Goal: Obtain resource: Download file/media

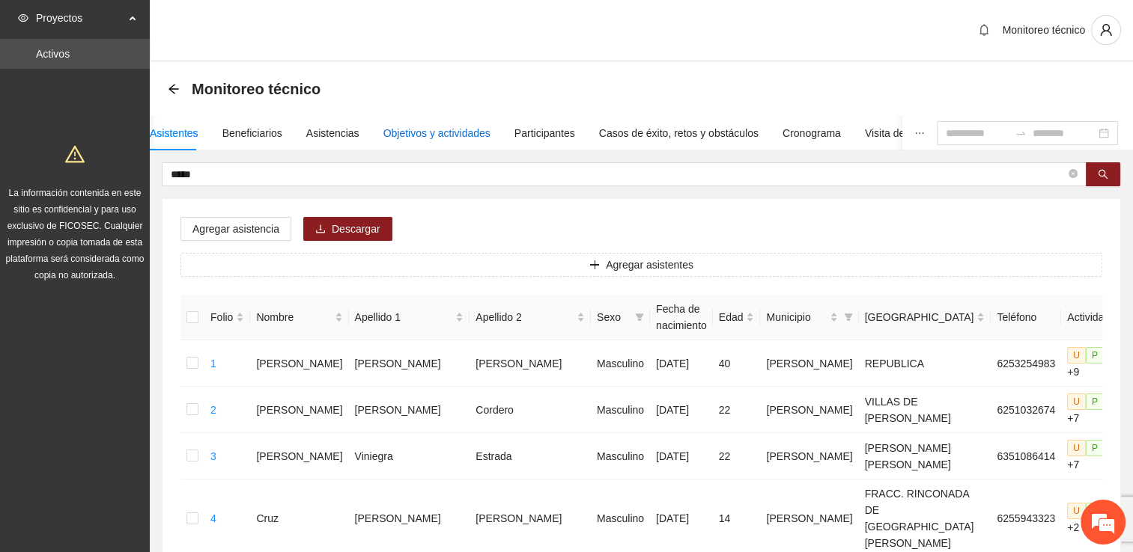
click at [466, 133] on div "Objetivos y actividades" at bounding box center [436, 133] width 107 height 16
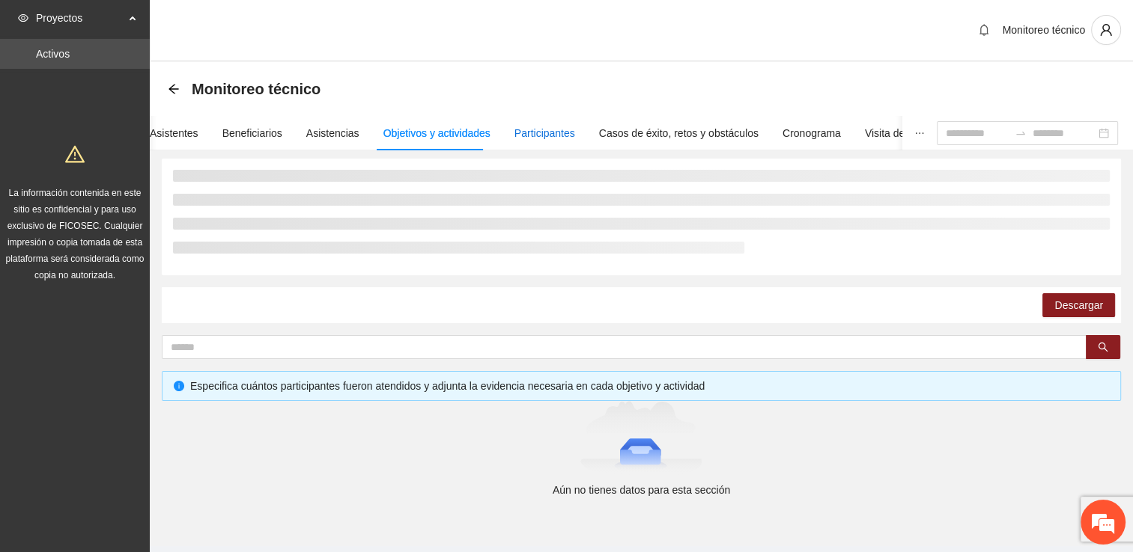
click at [543, 136] on div "Participantes" at bounding box center [544, 133] width 61 height 16
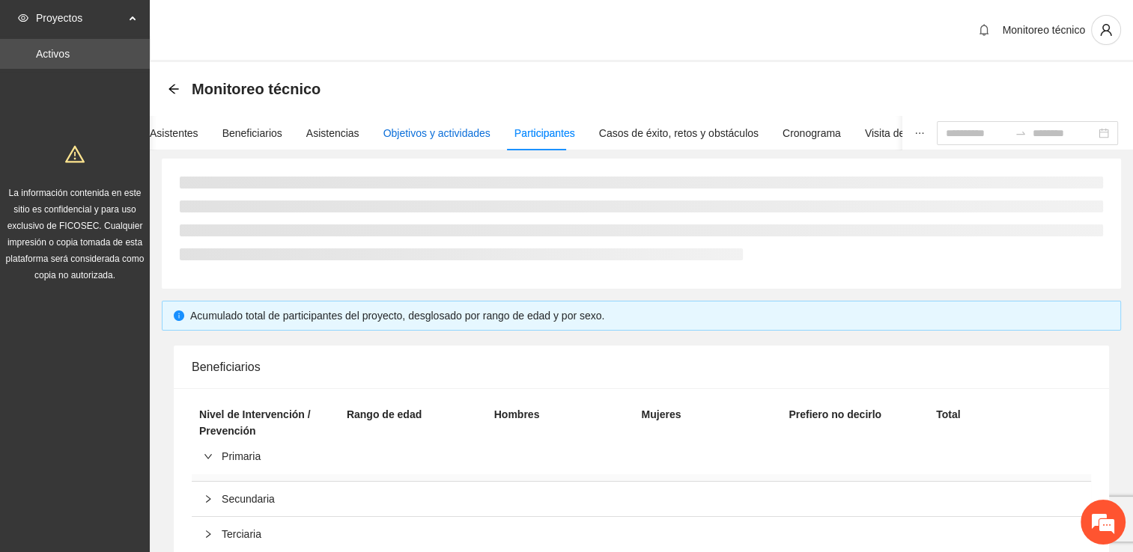
click at [449, 134] on div "Objetivos y actividades" at bounding box center [436, 133] width 107 height 16
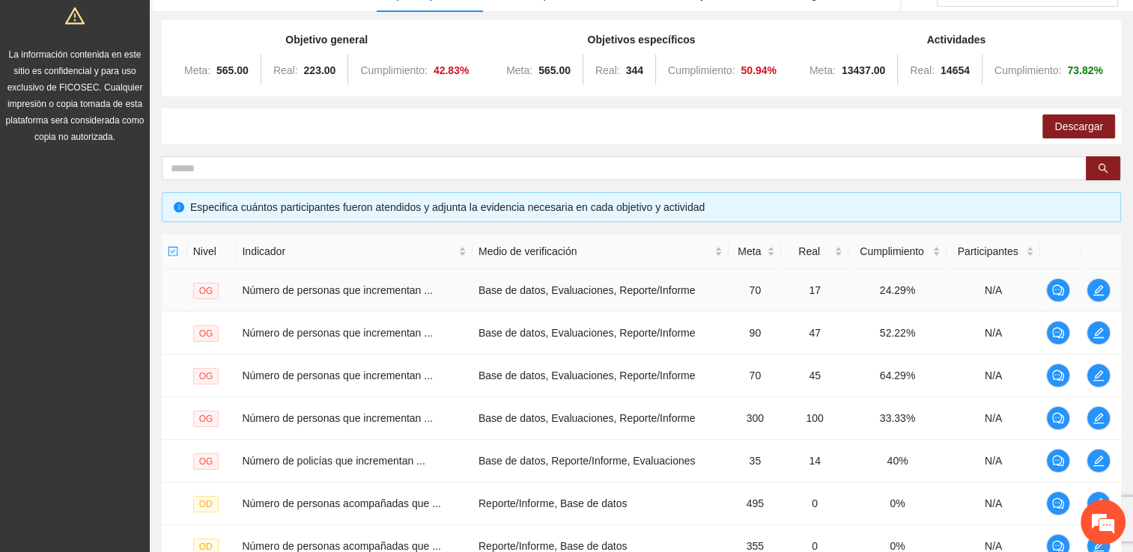
scroll to position [374, 0]
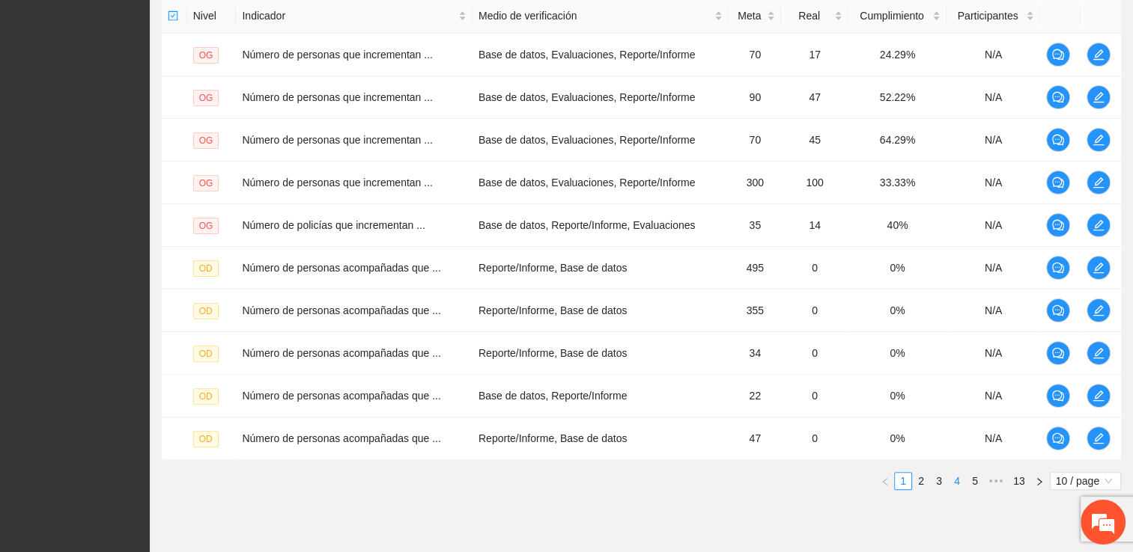
click at [954, 478] on link "4" at bounding box center [957, 481] width 16 height 16
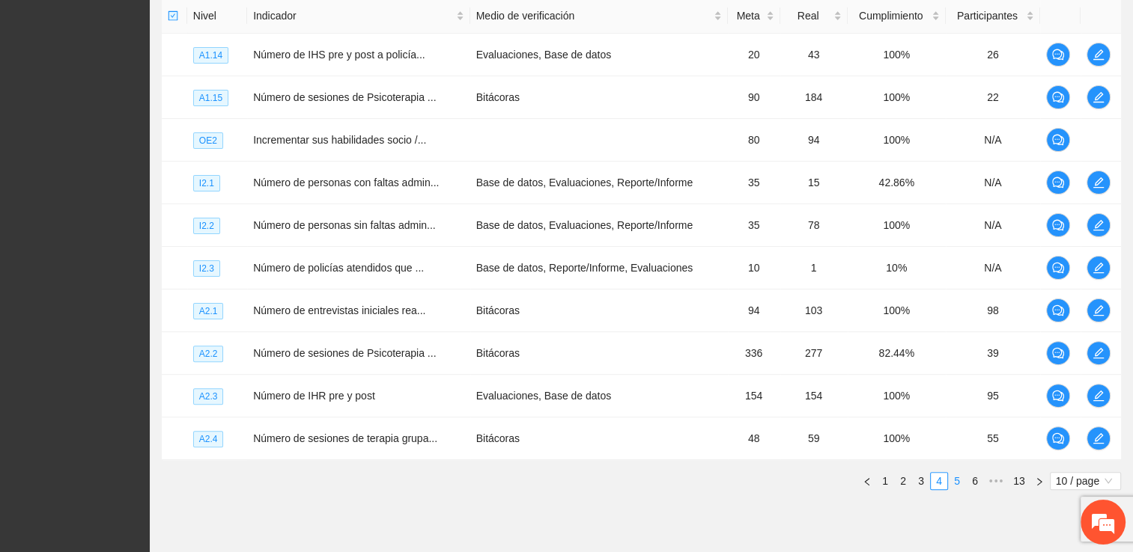
click at [958, 478] on link "5" at bounding box center [957, 481] width 16 height 16
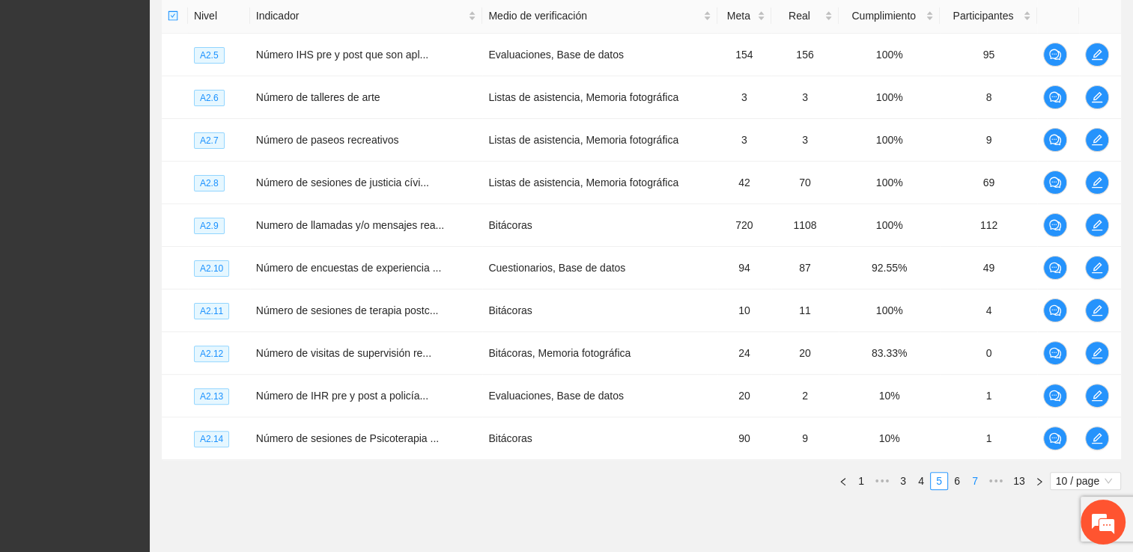
click at [978, 477] on link "7" at bounding box center [974, 481] width 16 height 16
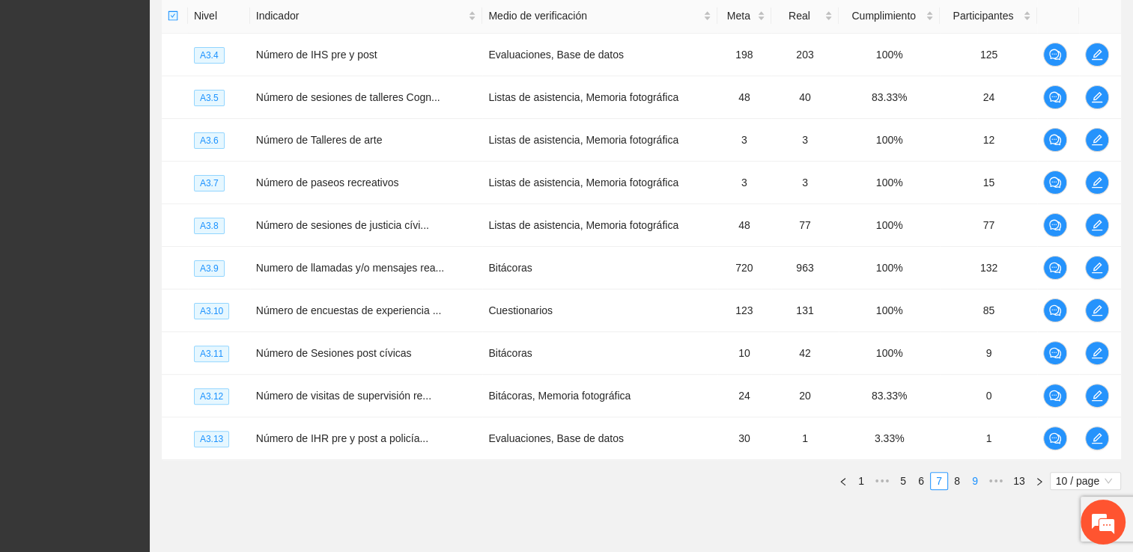
click at [978, 477] on link "9" at bounding box center [974, 481] width 16 height 16
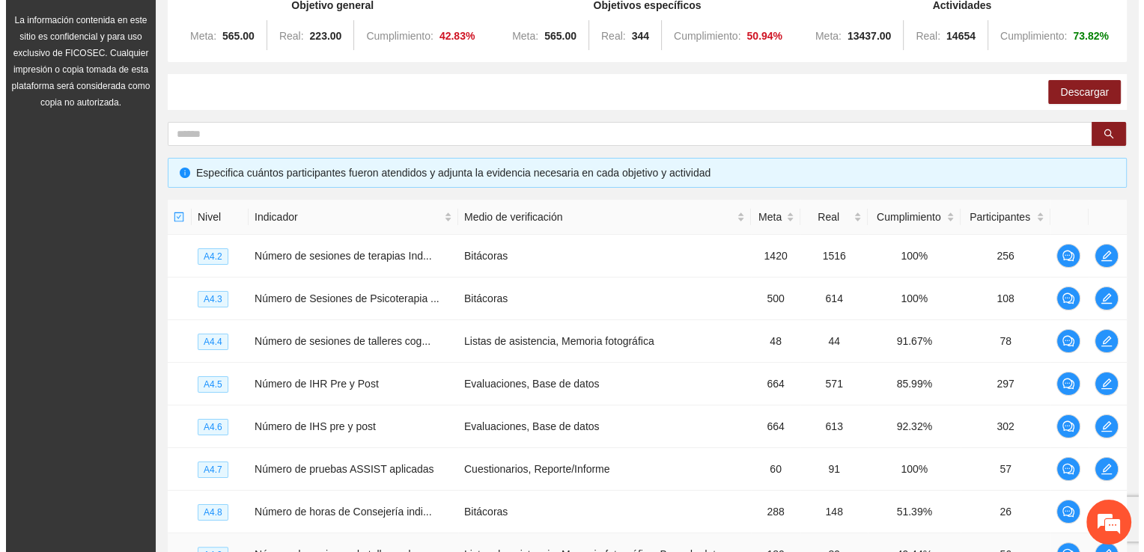
scroll to position [150, 0]
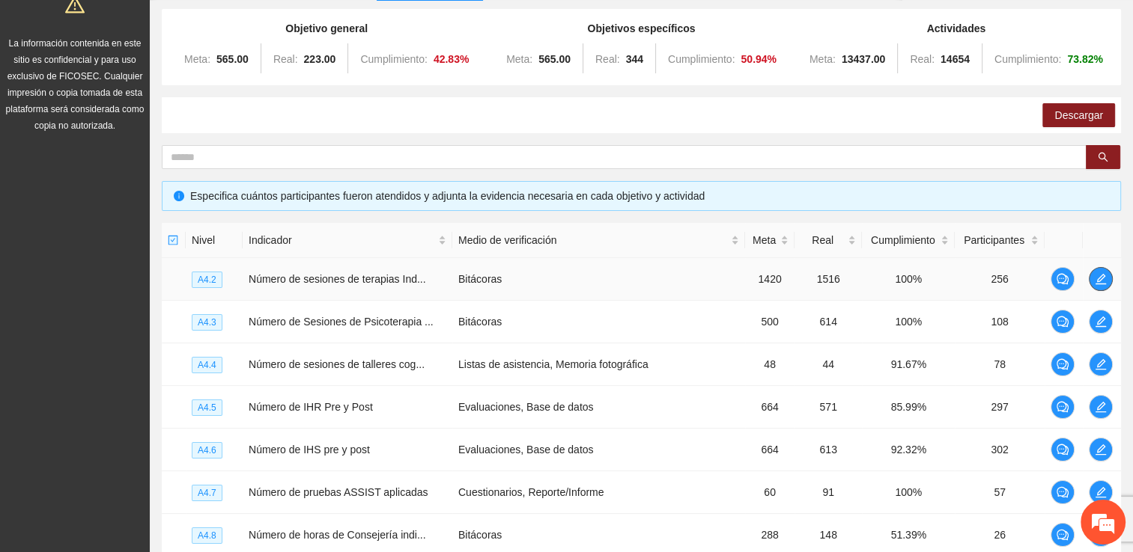
click at [1102, 282] on icon "edit" at bounding box center [1101, 279] width 12 height 12
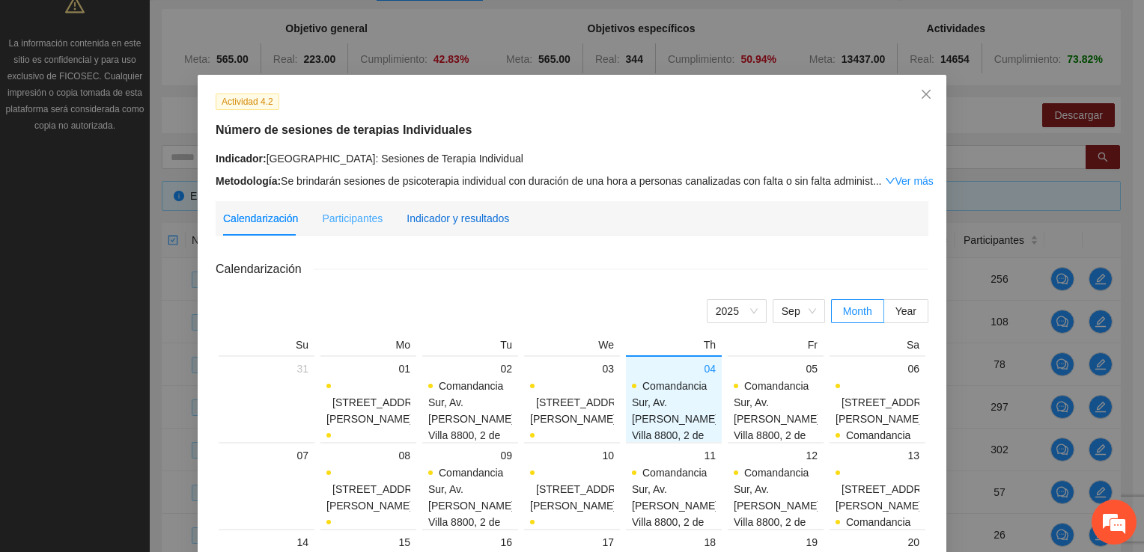
click at [462, 225] on div "Indicador y resultados" at bounding box center [458, 218] width 103 height 16
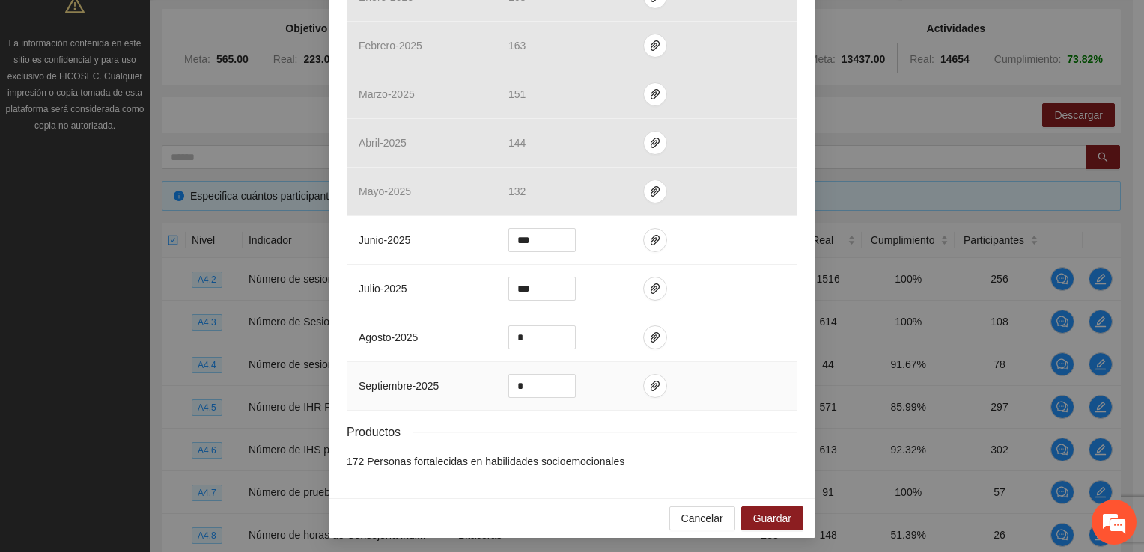
scroll to position [565, 0]
click at [773, 509] on span "Guardar" at bounding box center [772, 517] width 38 height 16
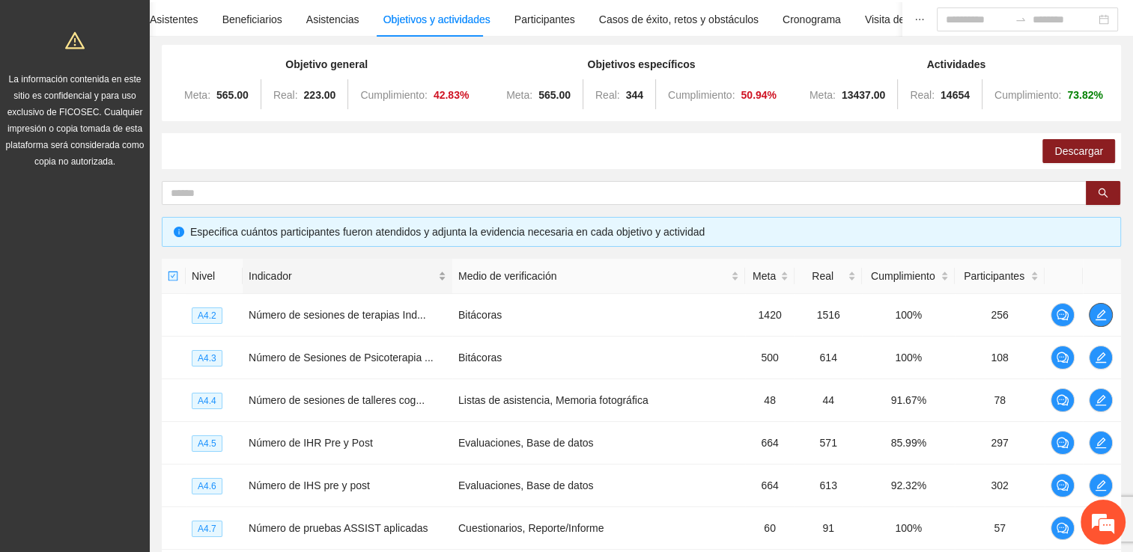
scroll to position [0, 0]
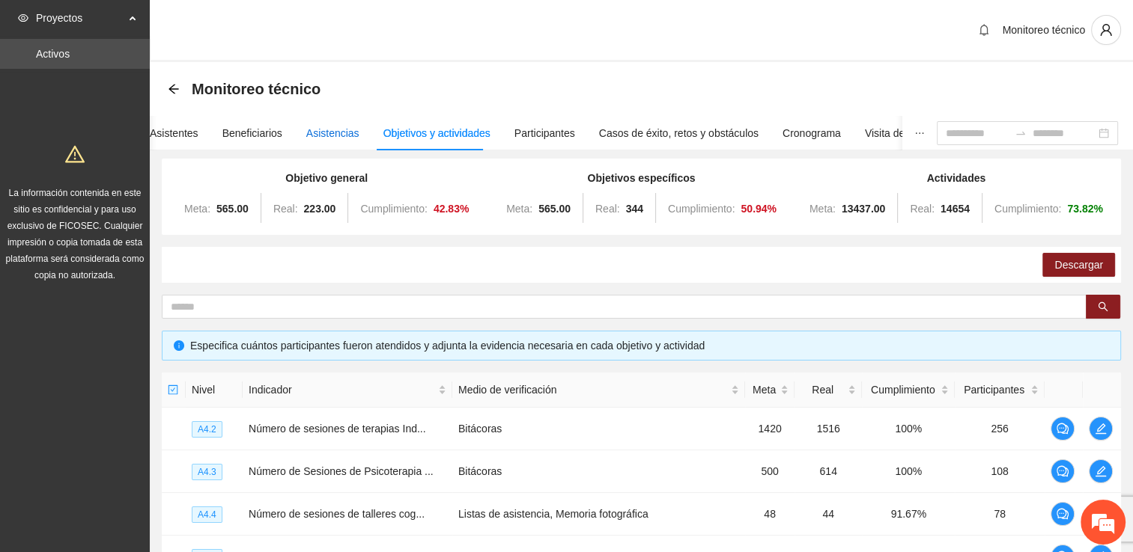
click at [315, 135] on div "Asistencias" at bounding box center [332, 133] width 53 height 16
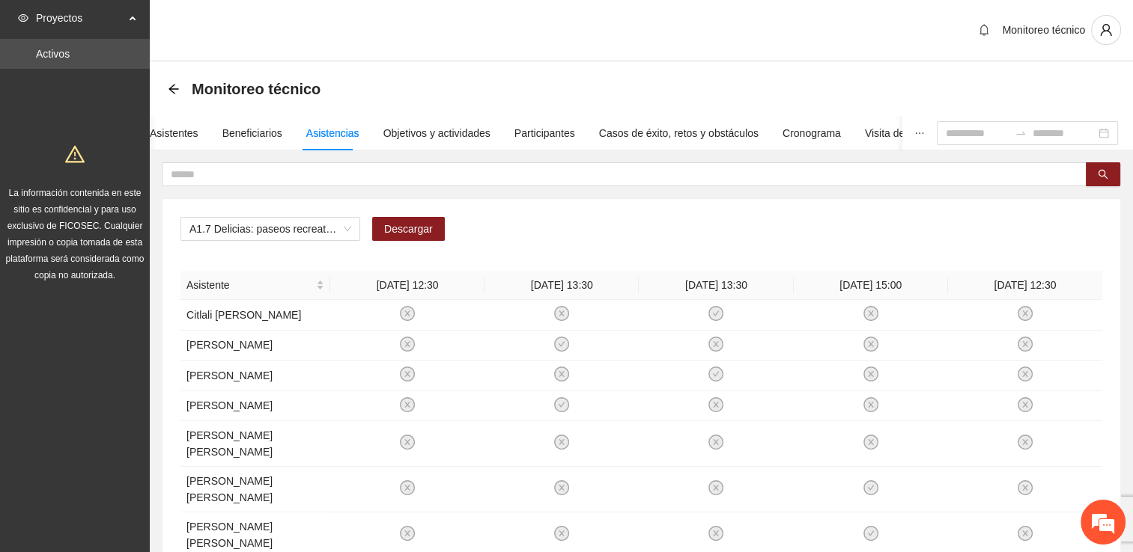
click at [326, 133] on div "Asistencias" at bounding box center [332, 133] width 53 height 16
click at [391, 229] on span "Descargar" at bounding box center [408, 229] width 49 height 16
click at [543, 223] on div "A1.7 Delicias: paseos recreativos Descargar" at bounding box center [641, 235] width 922 height 36
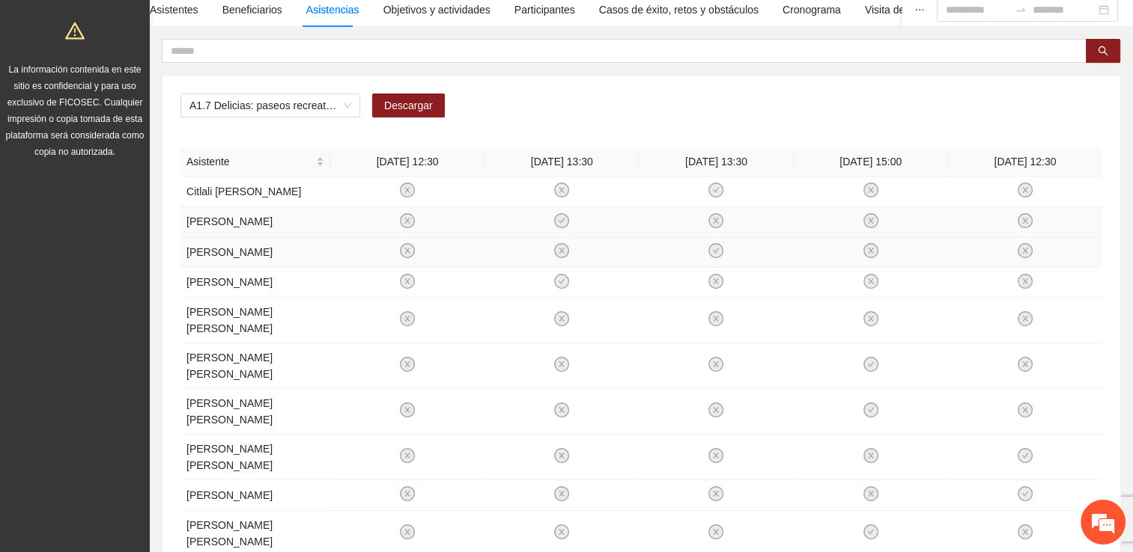
scroll to position [75, 0]
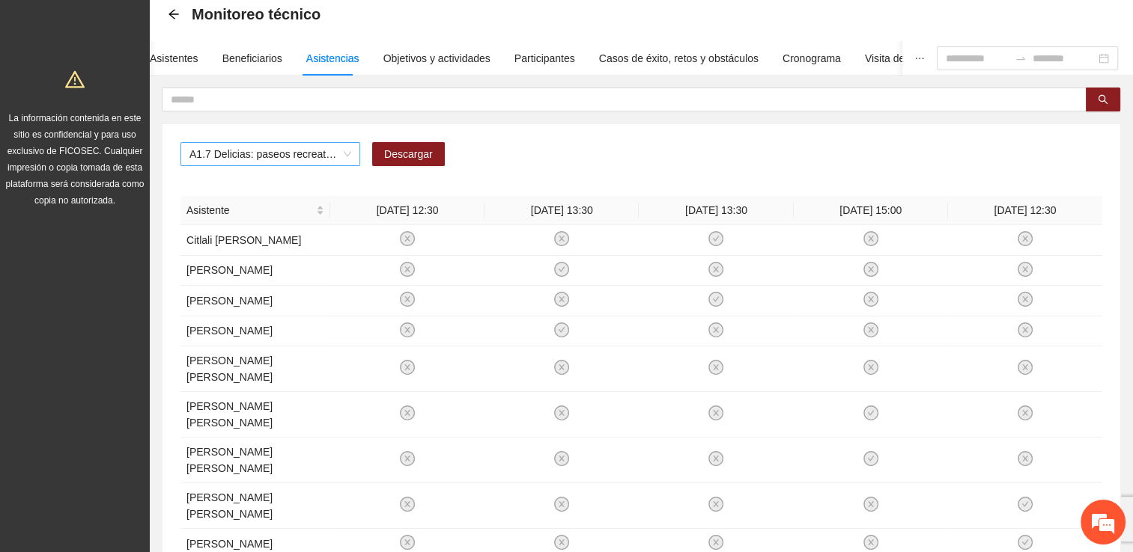
click at [349, 154] on span "A1.7 Delicias: paseos recreativos" at bounding box center [270, 154] width 162 height 22
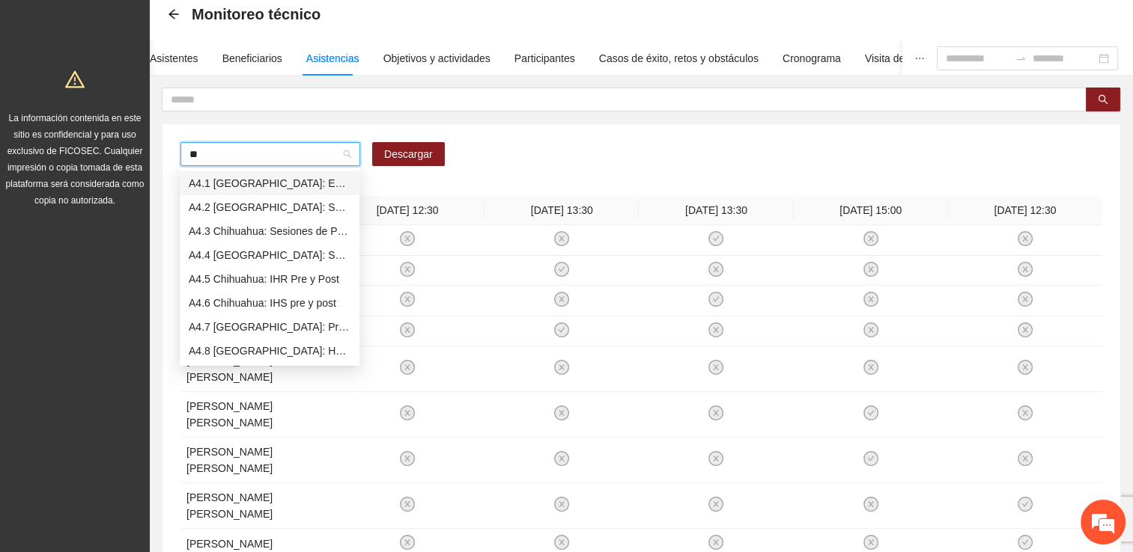
type input "***"
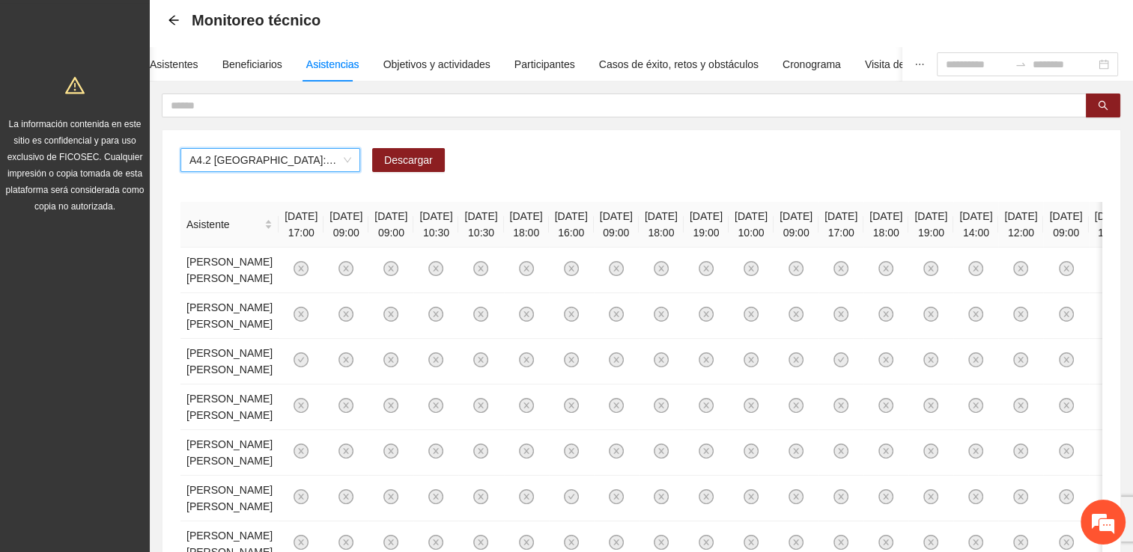
scroll to position [48, 0]
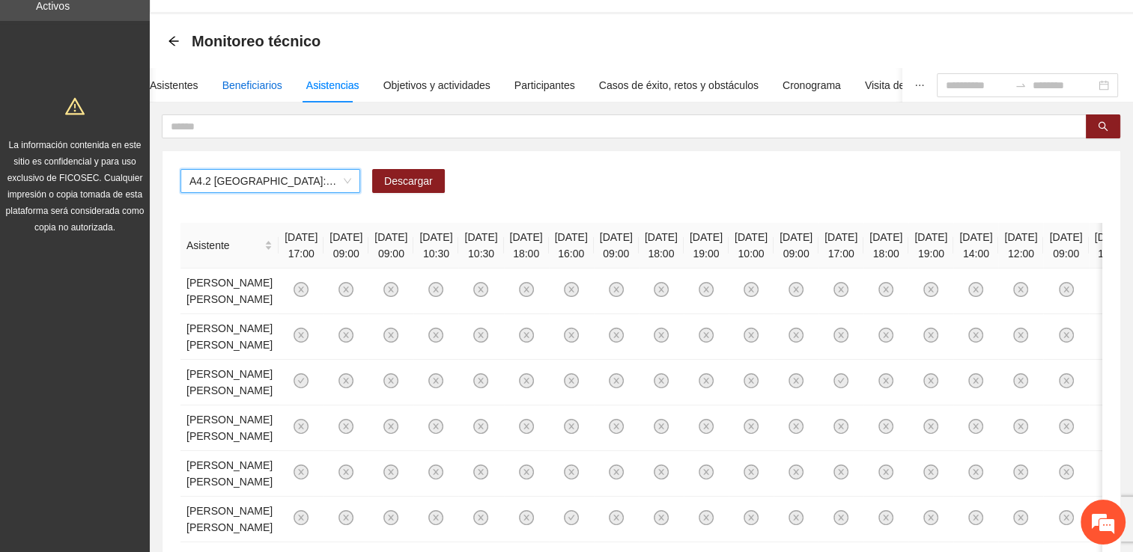
click at [258, 82] on div "Beneficiarios" at bounding box center [252, 85] width 60 height 16
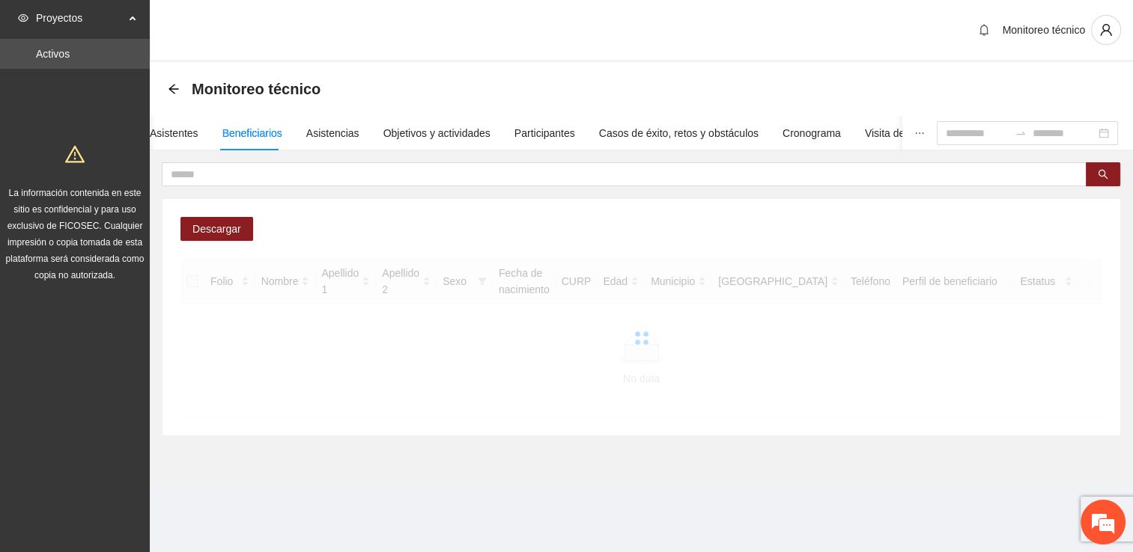
scroll to position [0, 0]
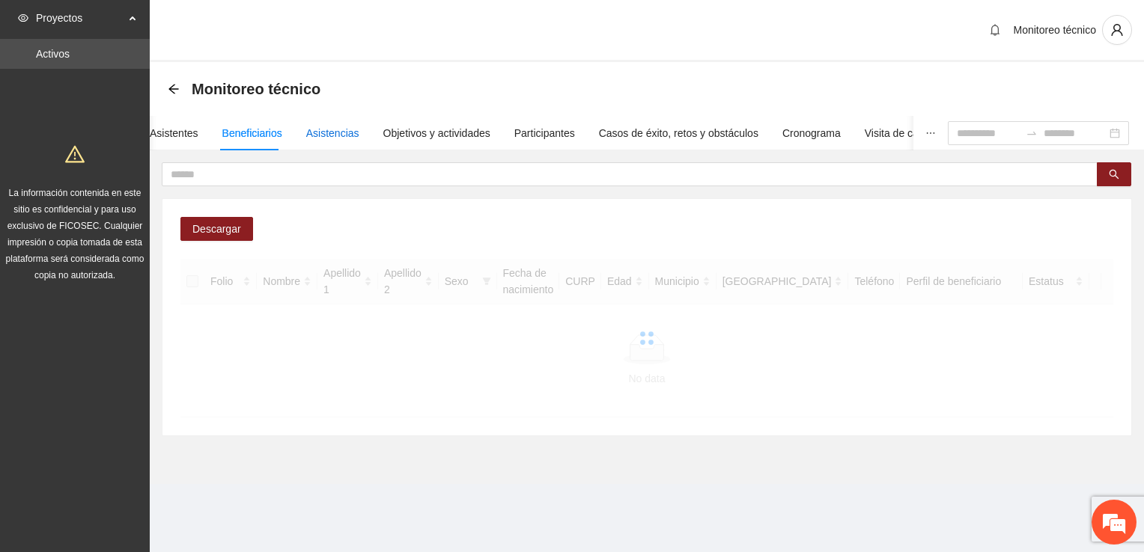
click at [320, 128] on div "Asistencias" at bounding box center [332, 133] width 53 height 16
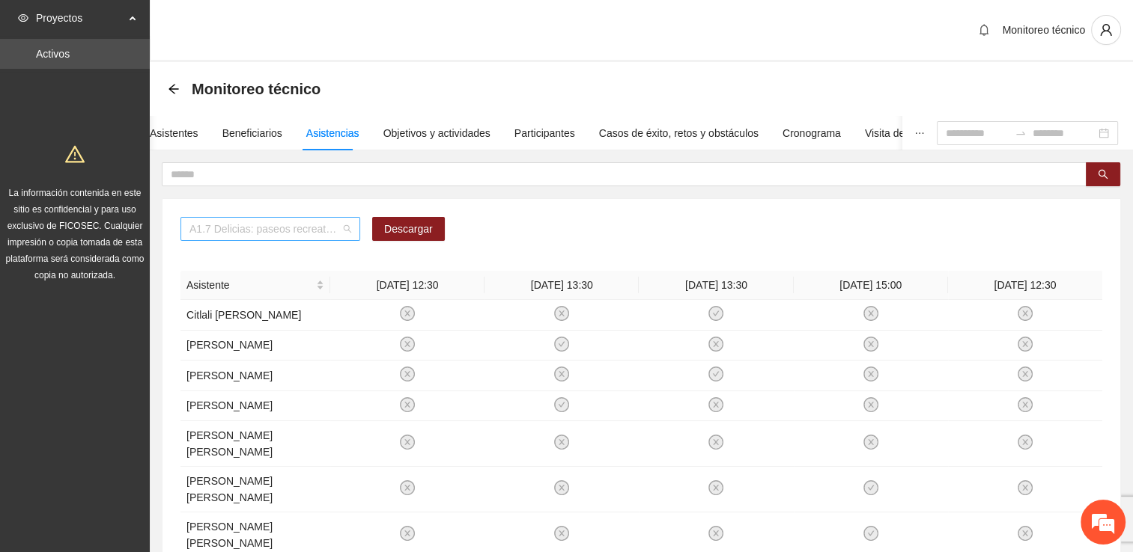
click at [334, 237] on span "A1.7 Delicias: paseos recreativos" at bounding box center [270, 229] width 162 height 22
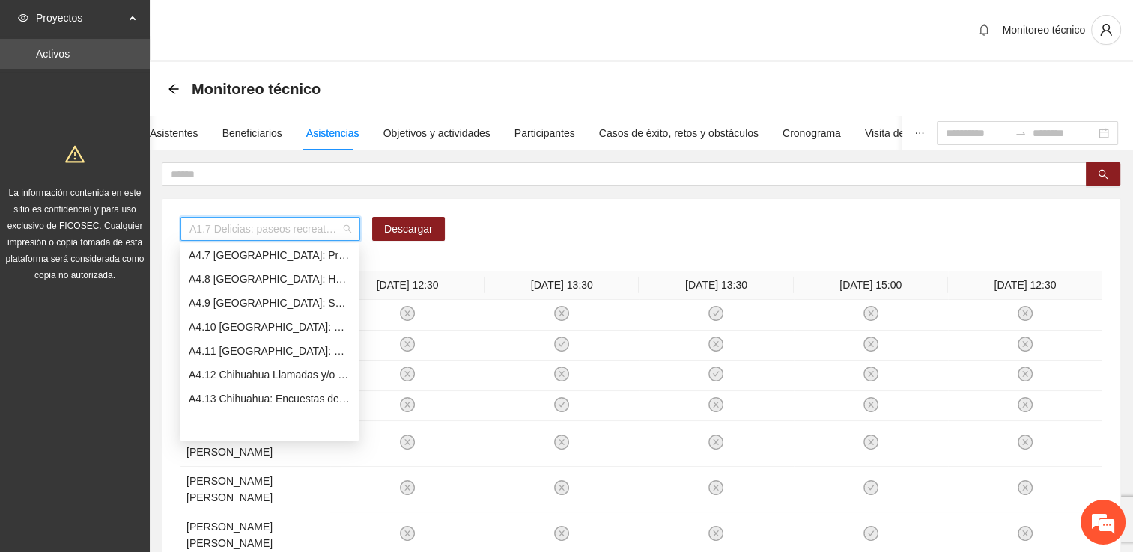
scroll to position [1123, 0]
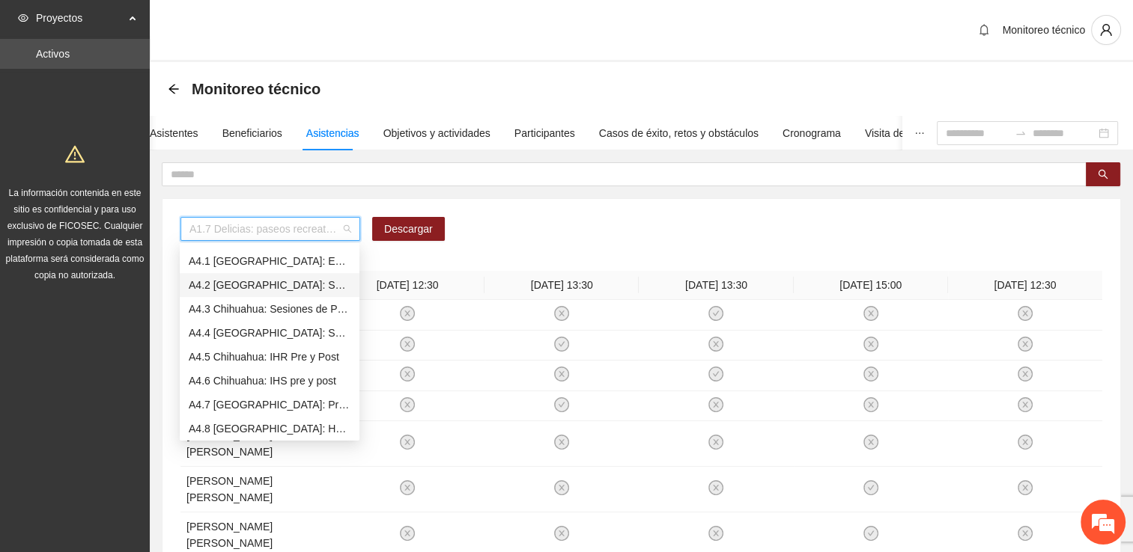
click at [264, 286] on div "A4.2 [GEOGRAPHIC_DATA]: Sesiones de Terapia Individual" at bounding box center [270, 285] width 162 height 16
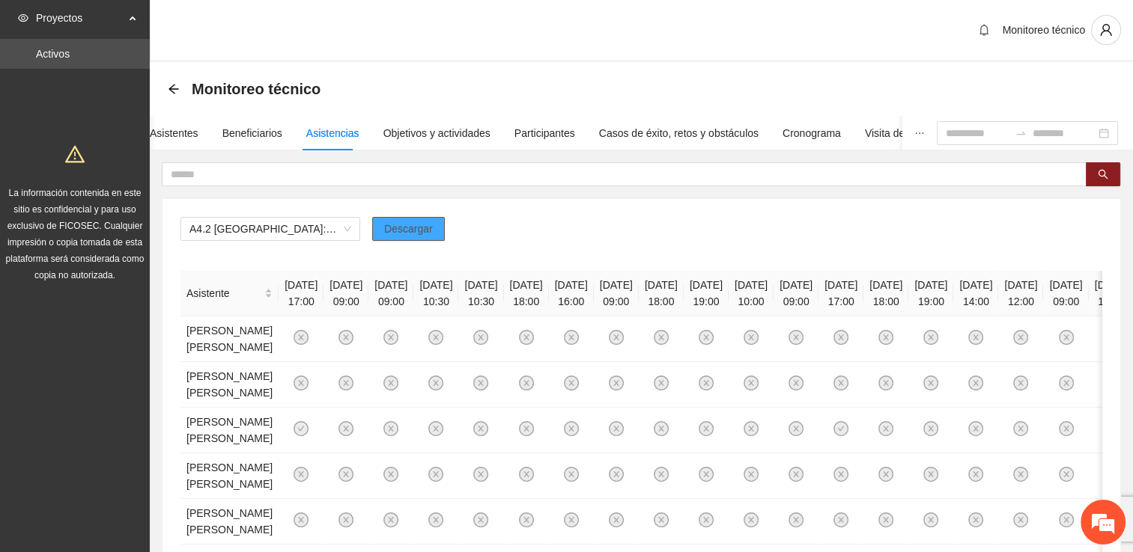
click at [404, 234] on span "Descargar" at bounding box center [408, 229] width 49 height 16
click at [1109, 130] on div at bounding box center [1027, 133] width 181 height 24
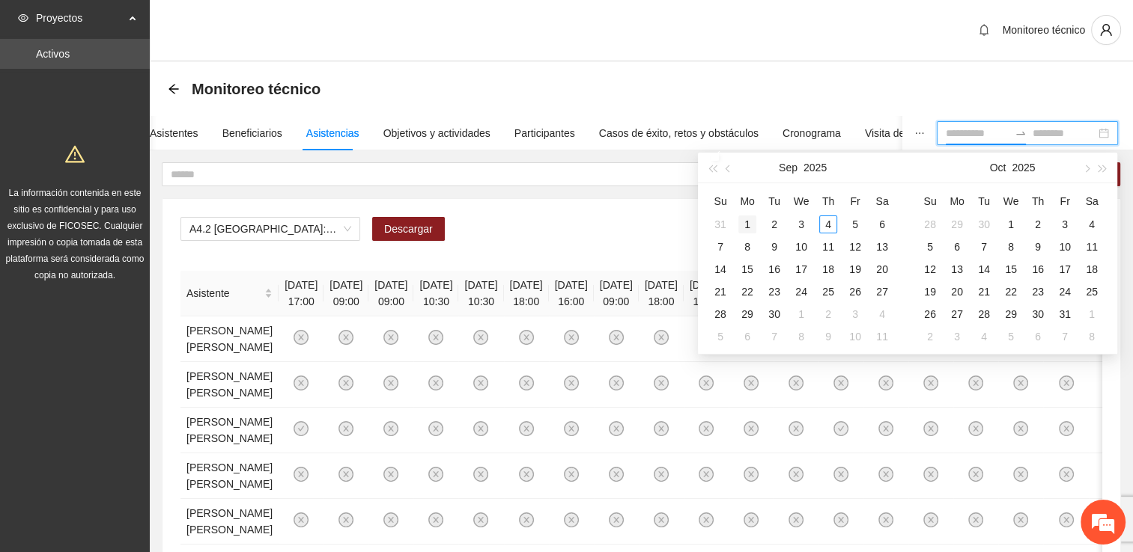
type input "**********"
click at [728, 170] on span "button" at bounding box center [728, 168] width 7 height 7
type input "**********"
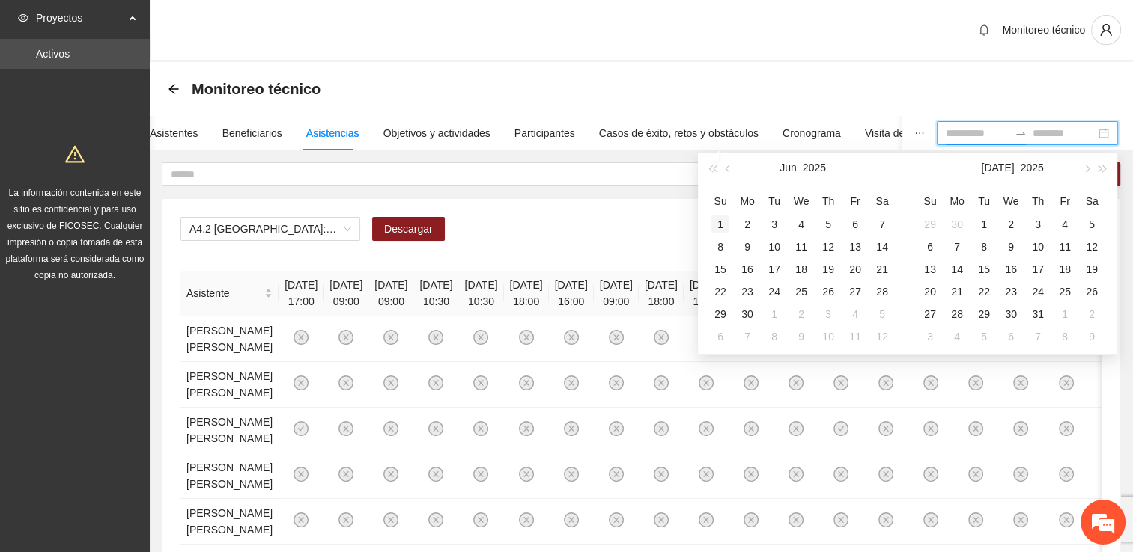
click at [721, 221] on div "1" at bounding box center [720, 225] width 18 height 18
type input "**********"
click at [747, 311] on div "30" at bounding box center [747, 314] width 18 height 18
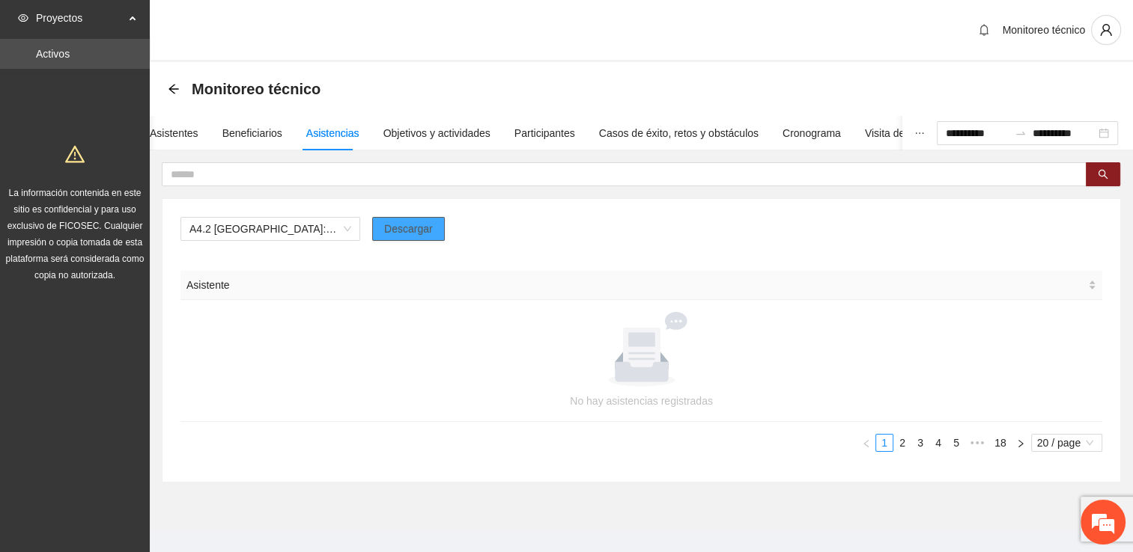
click at [424, 235] on span "Descargar" at bounding box center [408, 229] width 49 height 16
